Goal: Answer question/provide support: Share knowledge or assist other users

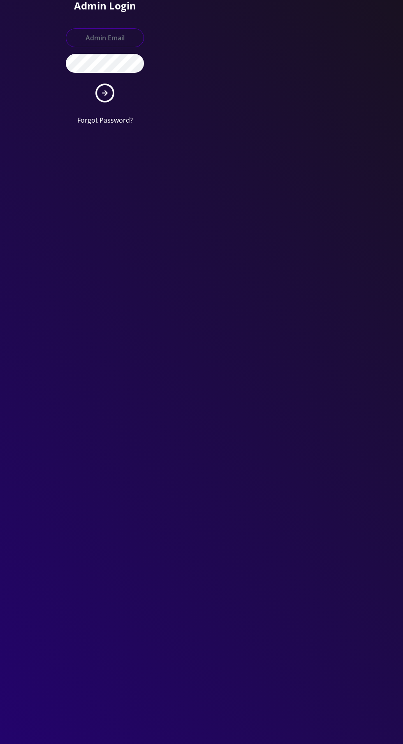
click at [120, 35] on input "text" at bounding box center [105, 37] width 78 height 19
type input "[EMAIL_ADDRESS][DOMAIN_NAME]"
click at [95, 84] on button "submit" at bounding box center [104, 93] width 19 height 19
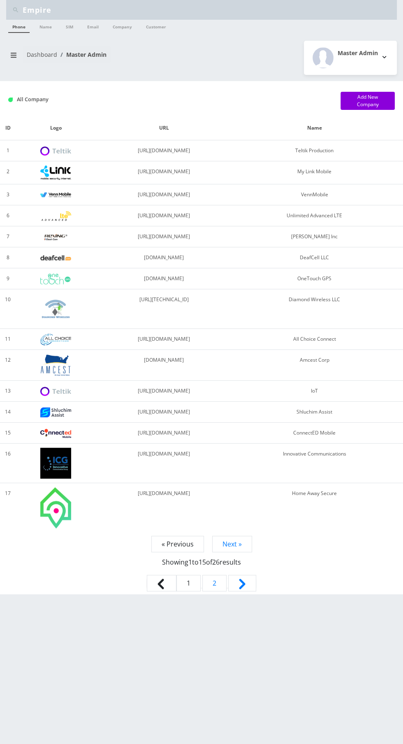
click at [31, 54] on link "Dashboard" at bounding box center [42, 55] width 30 height 8
click at [17, 54] on button "breadcrumb" at bounding box center [13, 55] width 15 height 16
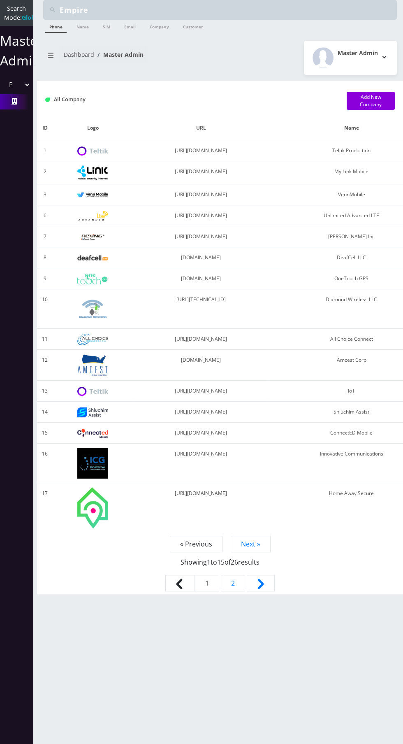
click at [24, 93] on select "Please select a Company Teltik Production My Link Mobile VennMobile Unlimited A…" at bounding box center [16, 85] width 28 height 16
select select "1"
click at [2, 86] on select "Please select a Company Teltik Production My Link Mobile VennMobile Unlimited A…" at bounding box center [16, 85] width 28 height 16
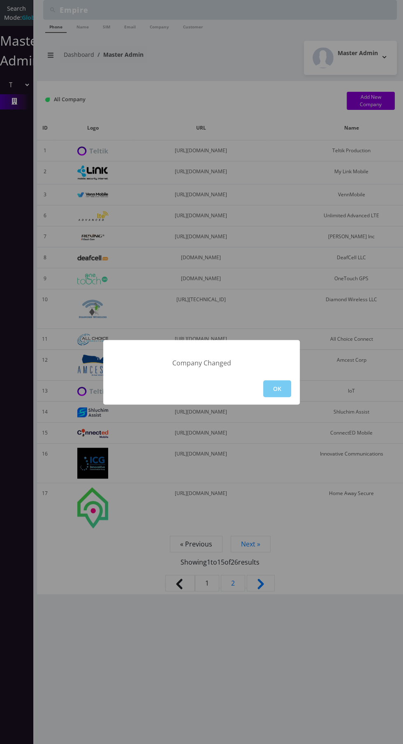
click at [290, 384] on button "OK" at bounding box center [277, 388] width 28 height 17
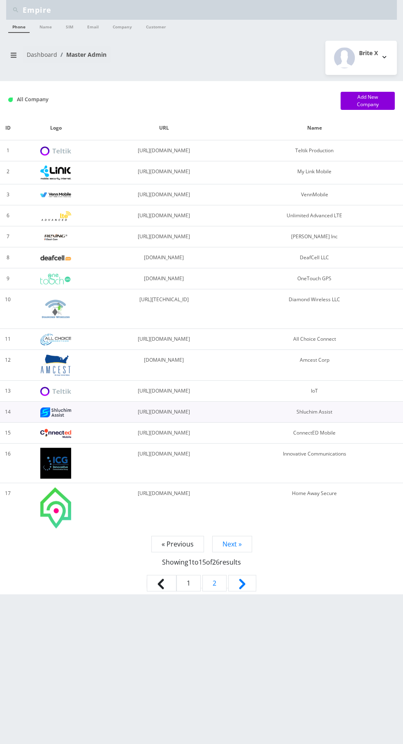
click at [232, 402] on td "https://cellular.shluchimassist.com" at bounding box center [164, 412] width 136 height 21
click at [21, 77] on div "Empire Phone Name SIM Email Company Customer Dashboard Master Admin Brite X ID" at bounding box center [201, 372] width 403 height 744
click at [14, 58] on button "breadcrumb" at bounding box center [13, 55] width 15 height 16
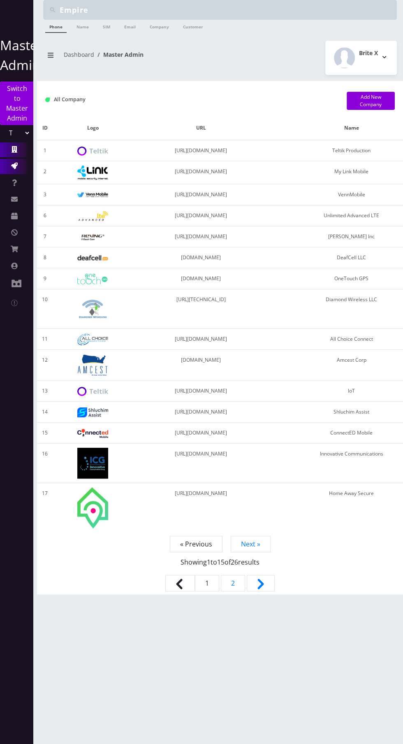
click at [13, 166] on icon at bounding box center [14, 166] width 7 height 7
click at [13, 182] on icon at bounding box center [14, 182] width 5 height 7
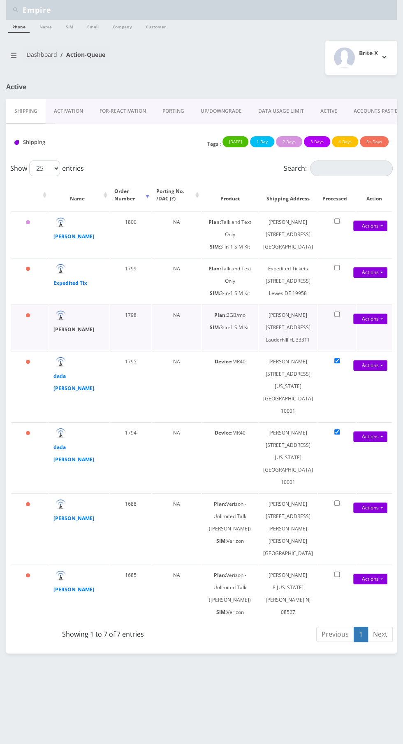
click at [70, 333] on strong "Bryan Houston" at bounding box center [73, 329] width 41 height 7
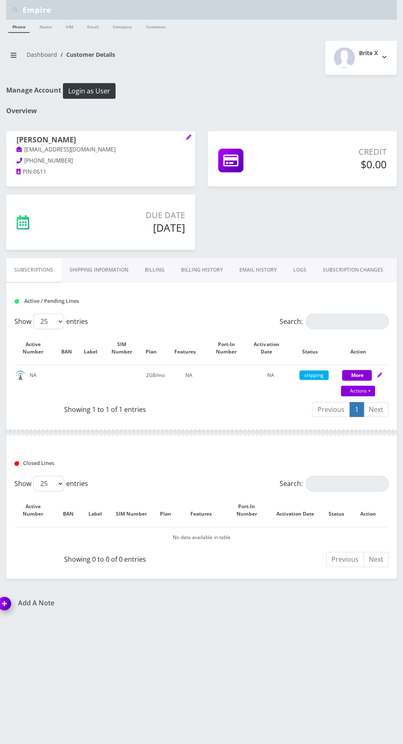
click at [101, 277] on link "Shipping Information" at bounding box center [98, 270] width 75 height 24
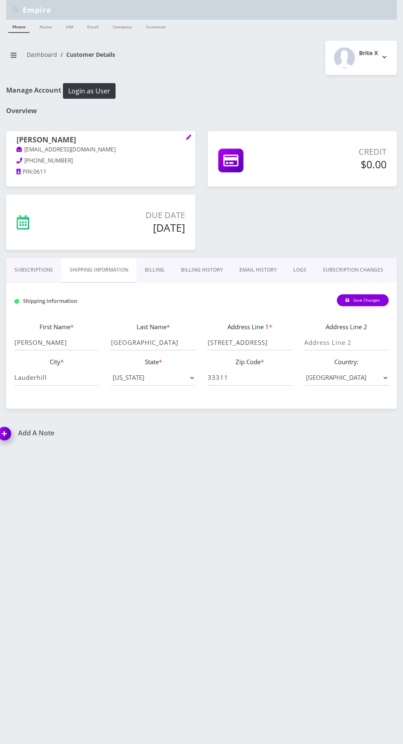
click at [160, 260] on link "Billing" at bounding box center [155, 270] width 36 height 24
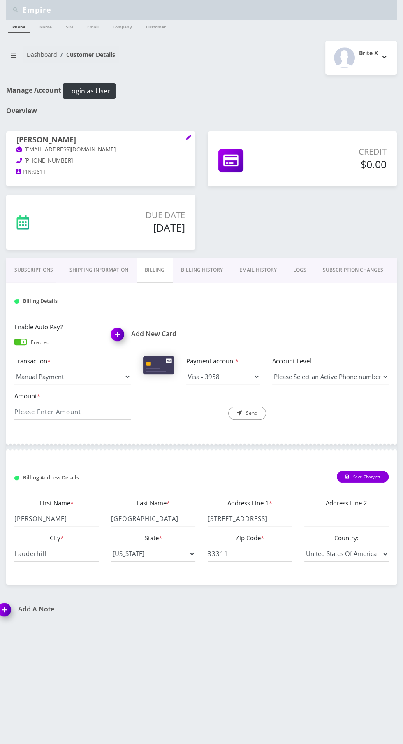
click at [204, 270] on link "Billing History" at bounding box center [202, 270] width 58 height 24
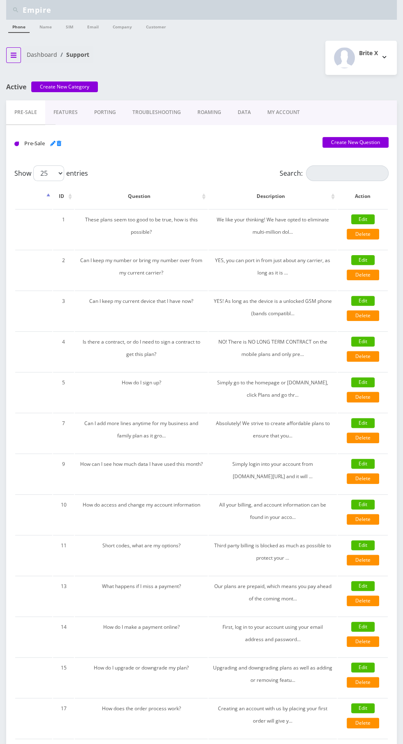
click at [14, 59] on button "breadcrumb" at bounding box center [13, 55] width 15 height 16
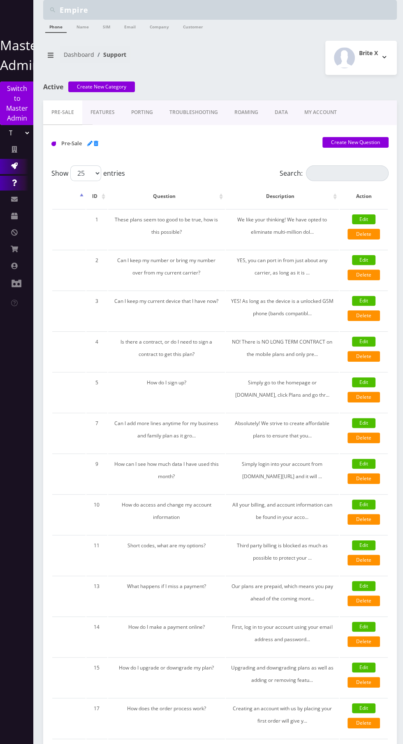
click at [19, 166] on link "Action Queues" at bounding box center [16, 166] width 33 height 15
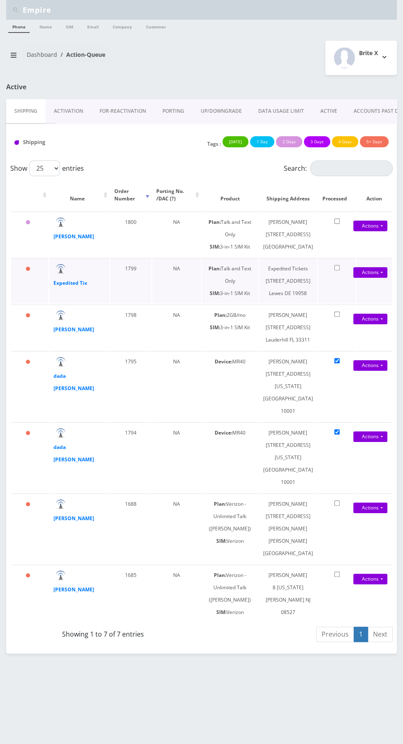
click at [97, 304] on td "Expedited Tix" at bounding box center [79, 281] width 60 height 46
click at [83, 286] on strong "Expedited Tix" at bounding box center [70, 282] width 34 height 7
click at [13, 55] on icon "breadcrumb" at bounding box center [14, 55] width 6 height 7
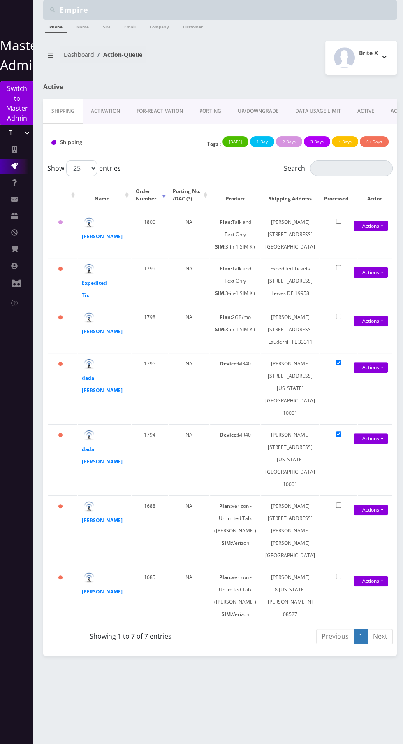
click at [21, 134] on select "Teltik Production My Link Mobile VennMobile Unlimited Advanced LTE Rexing Inc D…" at bounding box center [16, 133] width 28 height 16
select select "13"
click at [2, 125] on select "Teltik Production My Link Mobile VennMobile Unlimited Advanced LTE Rexing Inc D…" at bounding box center [16, 133] width 28 height 16
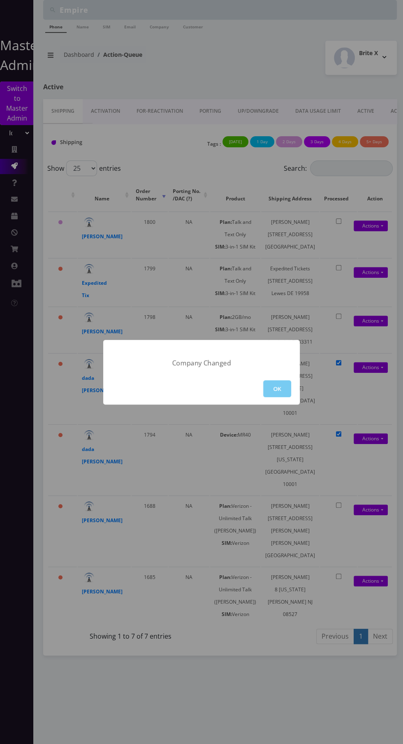
click at [277, 388] on button "OK" at bounding box center [277, 388] width 28 height 17
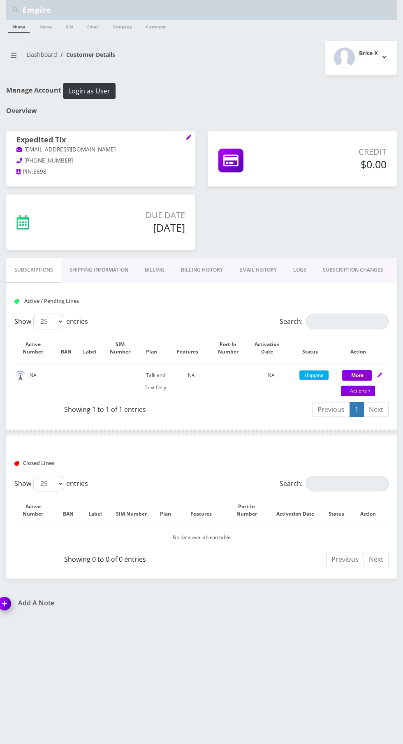
click at [109, 270] on link "Shipping Information" at bounding box center [98, 270] width 75 height 24
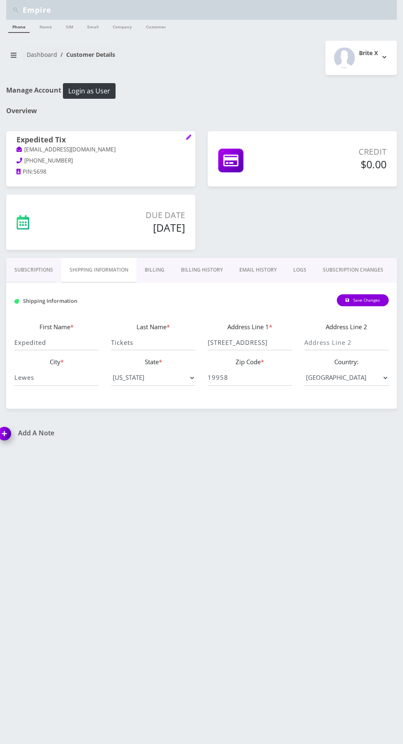
click at [146, 267] on link "Billing" at bounding box center [155, 270] width 36 height 24
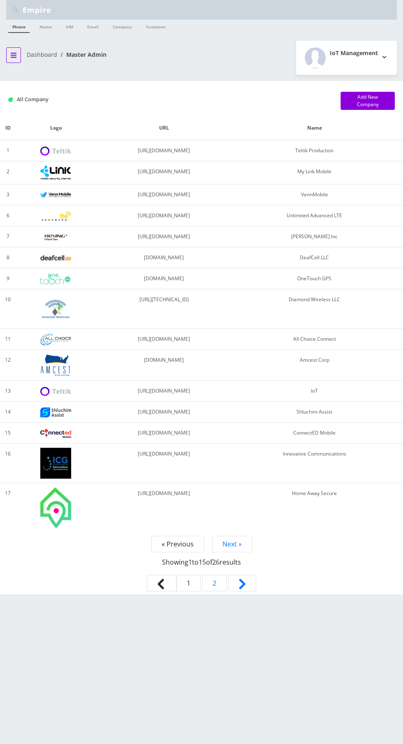
click at [13, 54] on icon "breadcrumb" at bounding box center [14, 55] width 6 height 5
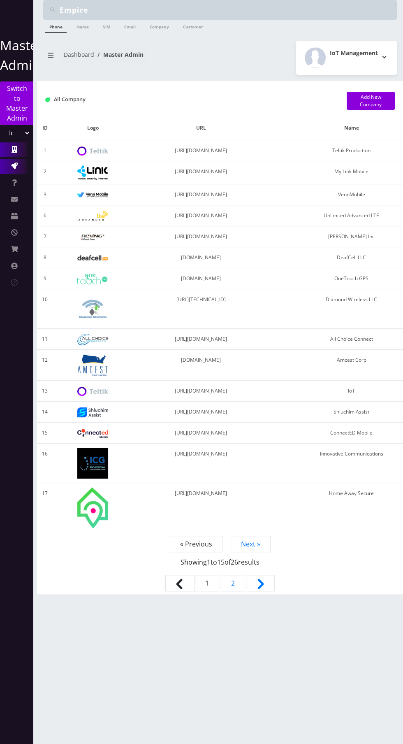
click at [19, 168] on link "Action Queues" at bounding box center [16, 166] width 33 height 15
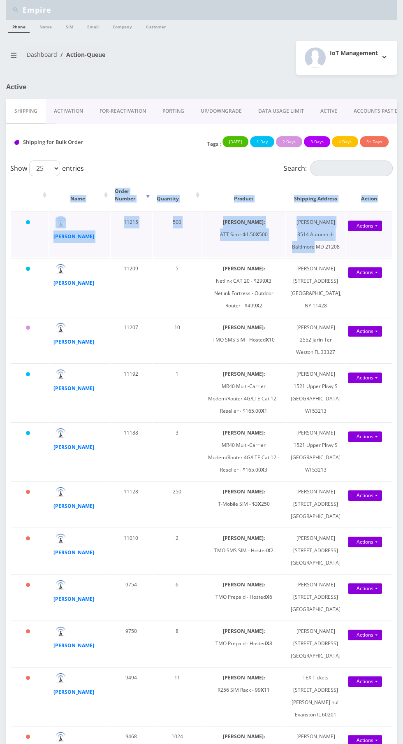
click at [326, 221] on td "ryan rosendorff 3514 Autumn dr Baltimore MD 21208" at bounding box center [315, 235] width 59 height 46
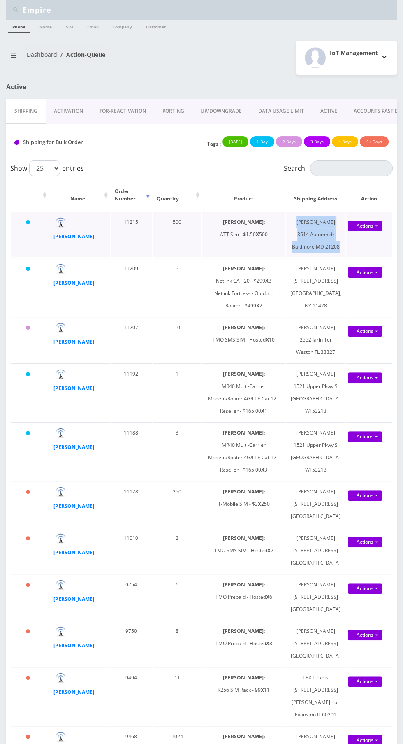
copy td "ryan rosendorff 3514 Autumn dr Baltimore MD 21208"
click at [53, 237] on strong "ryan rosendorff" at bounding box center [73, 236] width 41 height 7
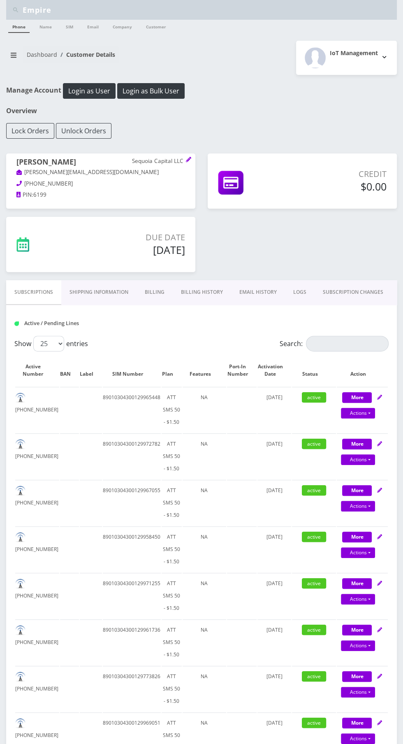
click at [186, 293] on link "Billing History" at bounding box center [202, 292] width 58 height 24
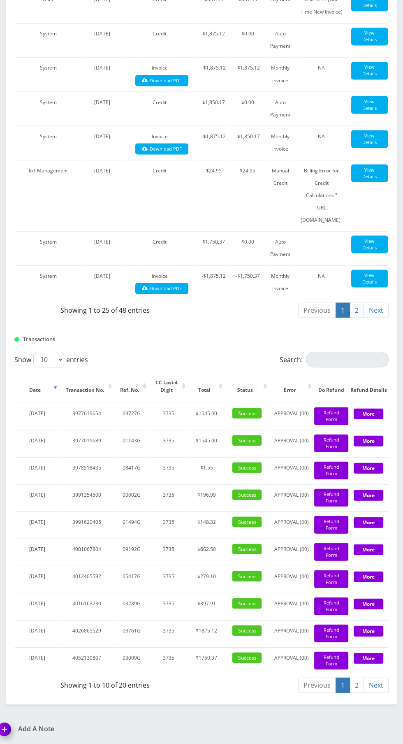
scroll to position [1155, 0]
click at [316, 642] on button "Refund Form" at bounding box center [331, 633] width 35 height 18
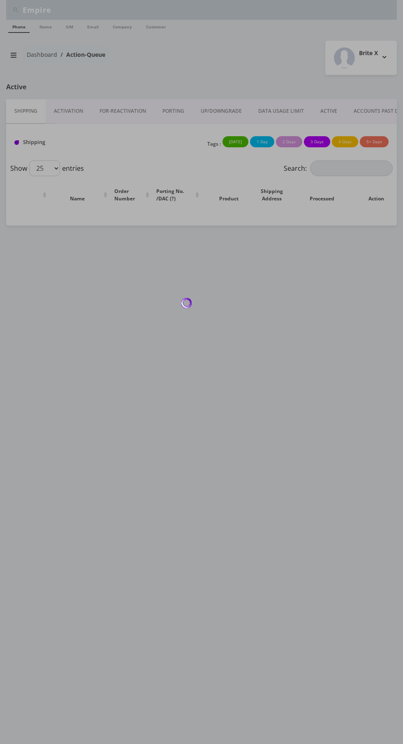
select select "13"
